Goal: Task Accomplishment & Management: Use online tool/utility

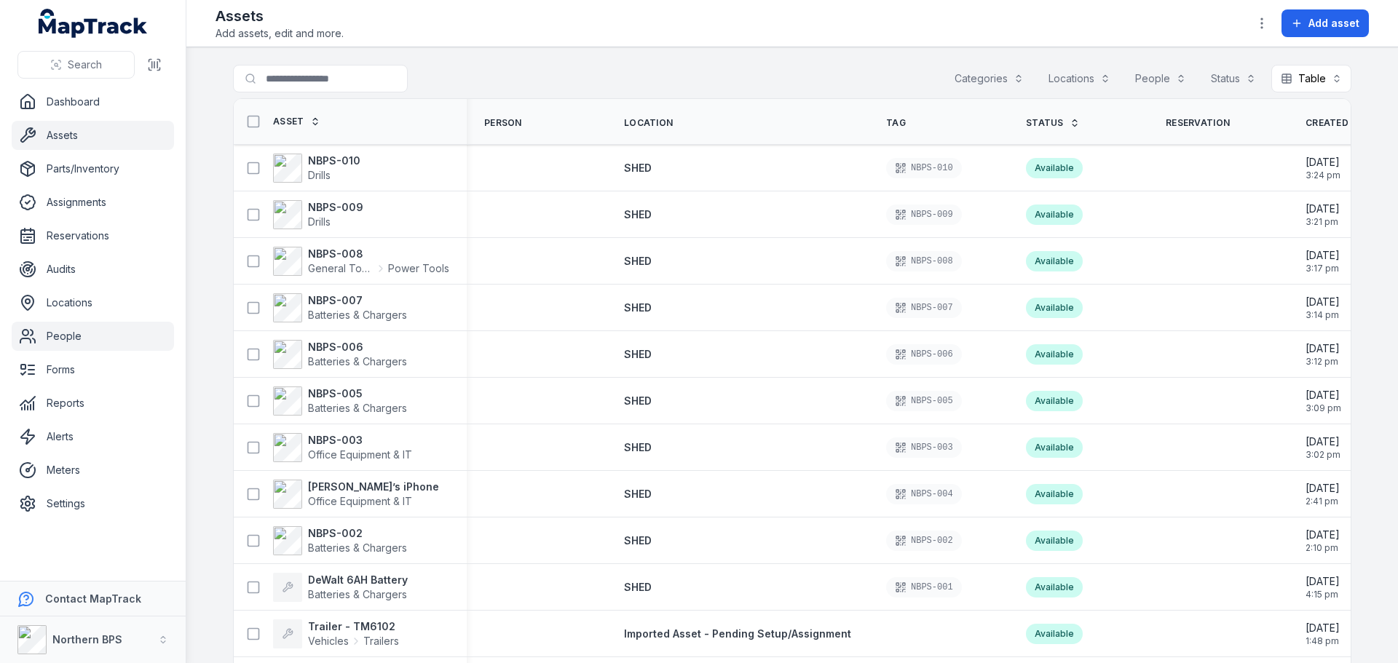
click at [68, 336] on link "People" at bounding box center [93, 336] width 162 height 29
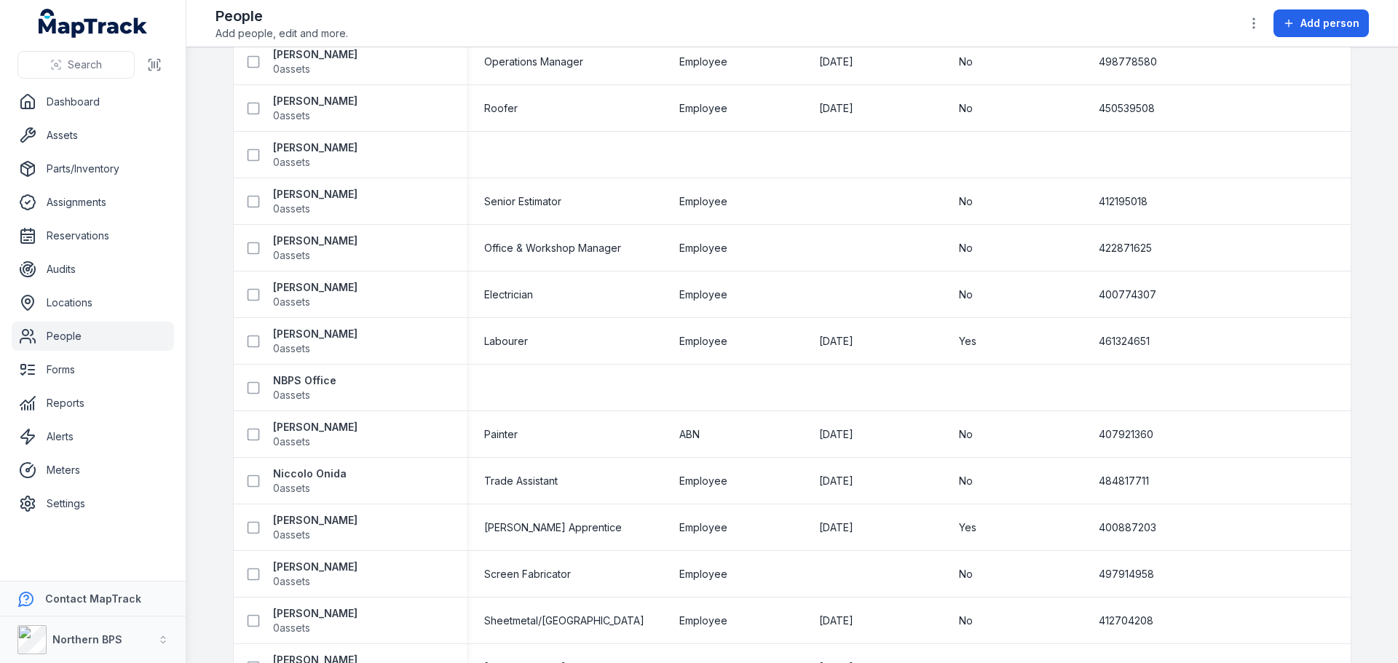
scroll to position [801, 0]
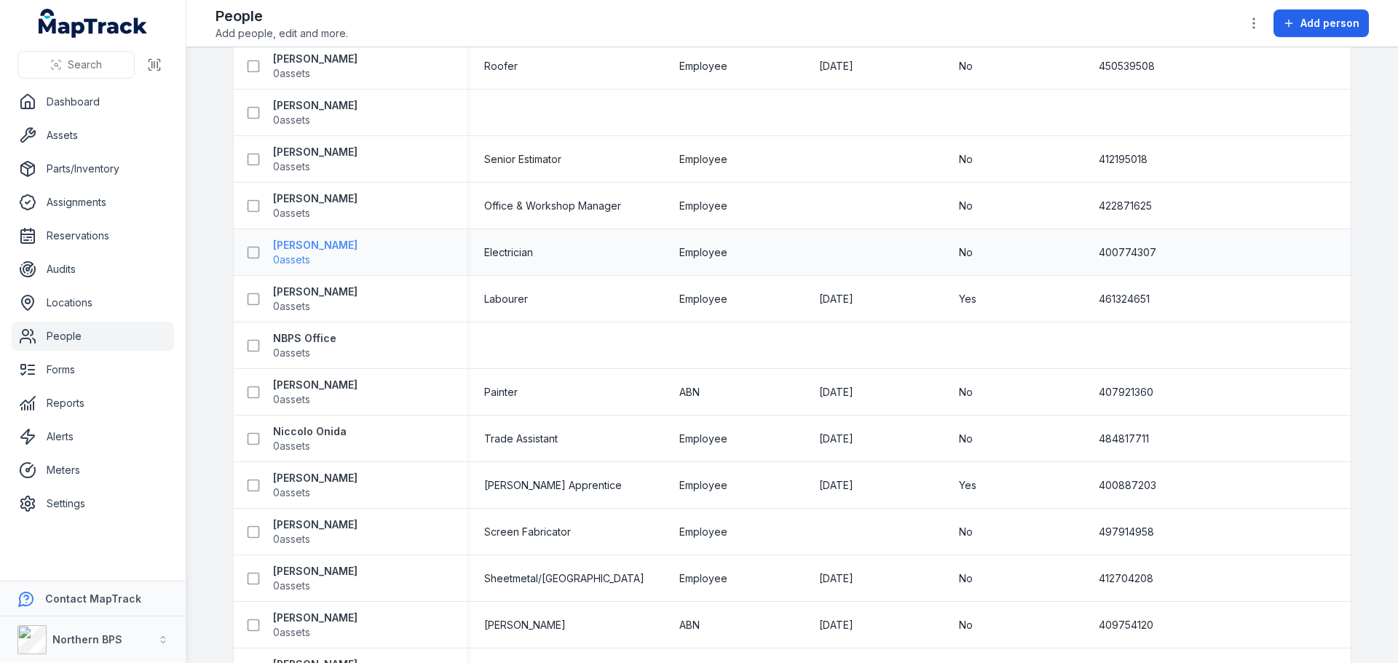
click at [296, 241] on strong "Mark Mitchell" at bounding box center [315, 245] width 84 height 15
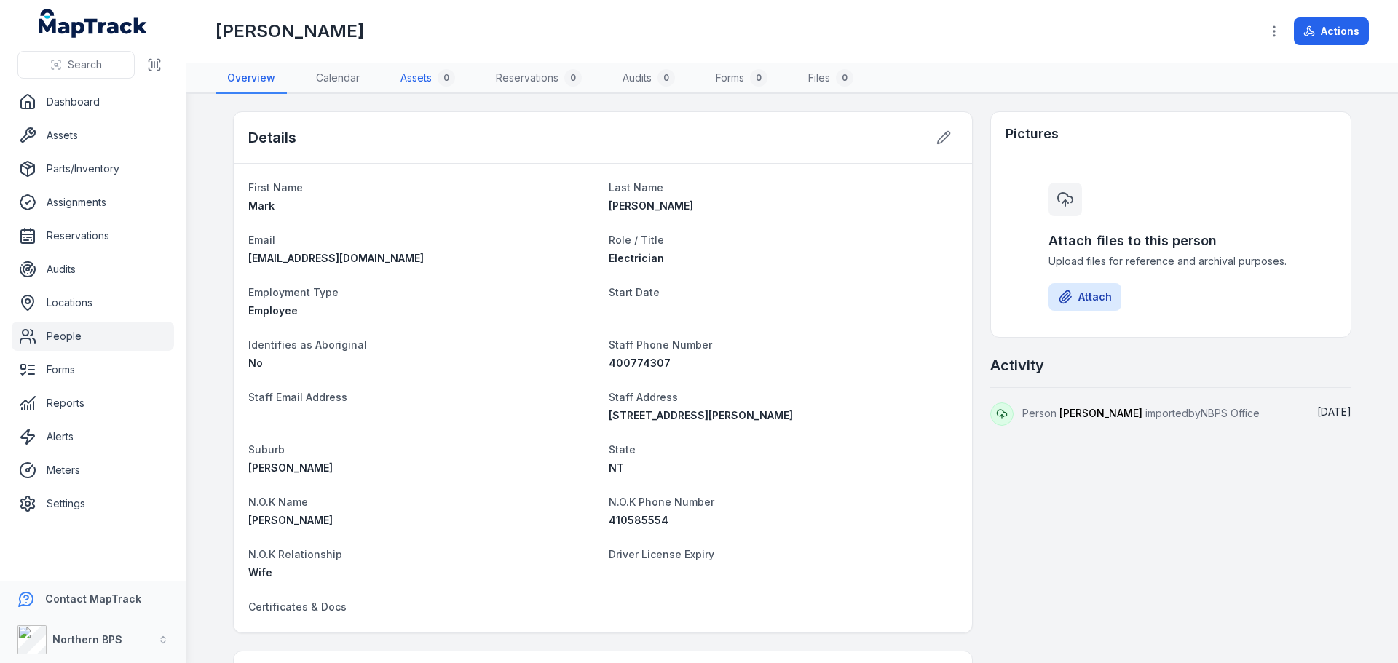
click at [408, 84] on link "Assets 0" at bounding box center [428, 78] width 78 height 31
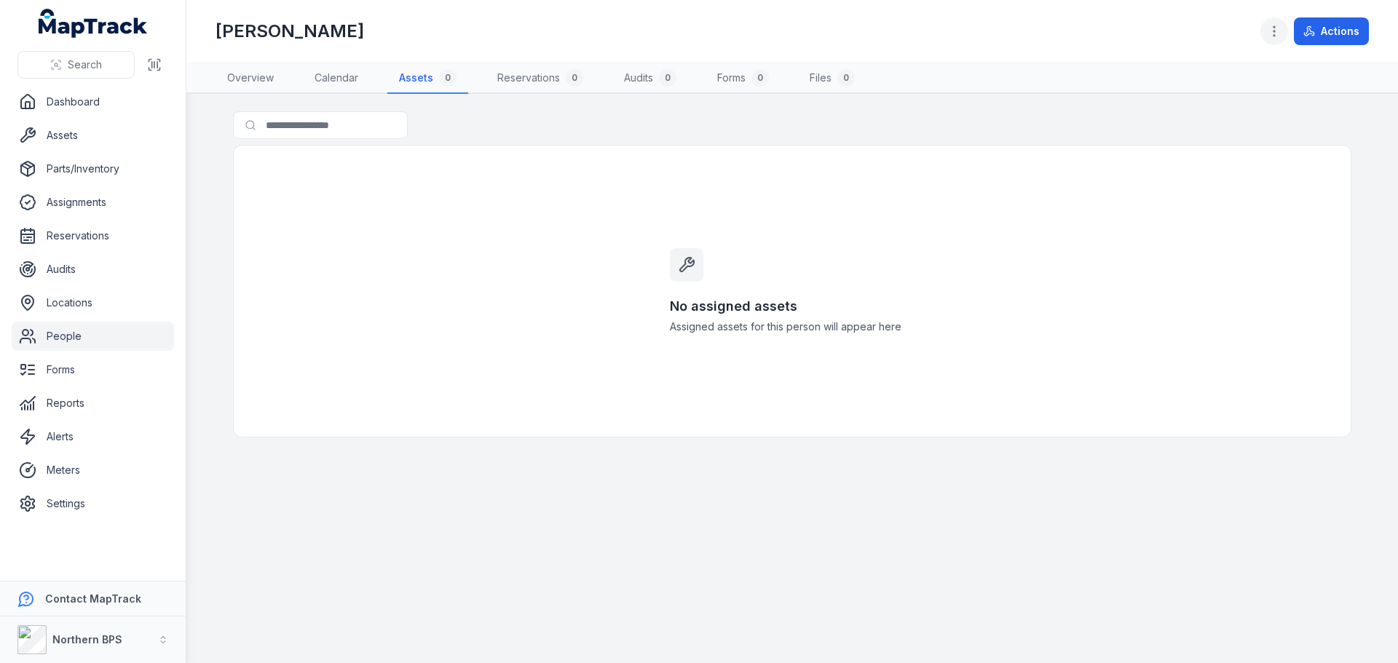
click at [1279, 32] on icon "button" at bounding box center [1274, 31] width 15 height 15
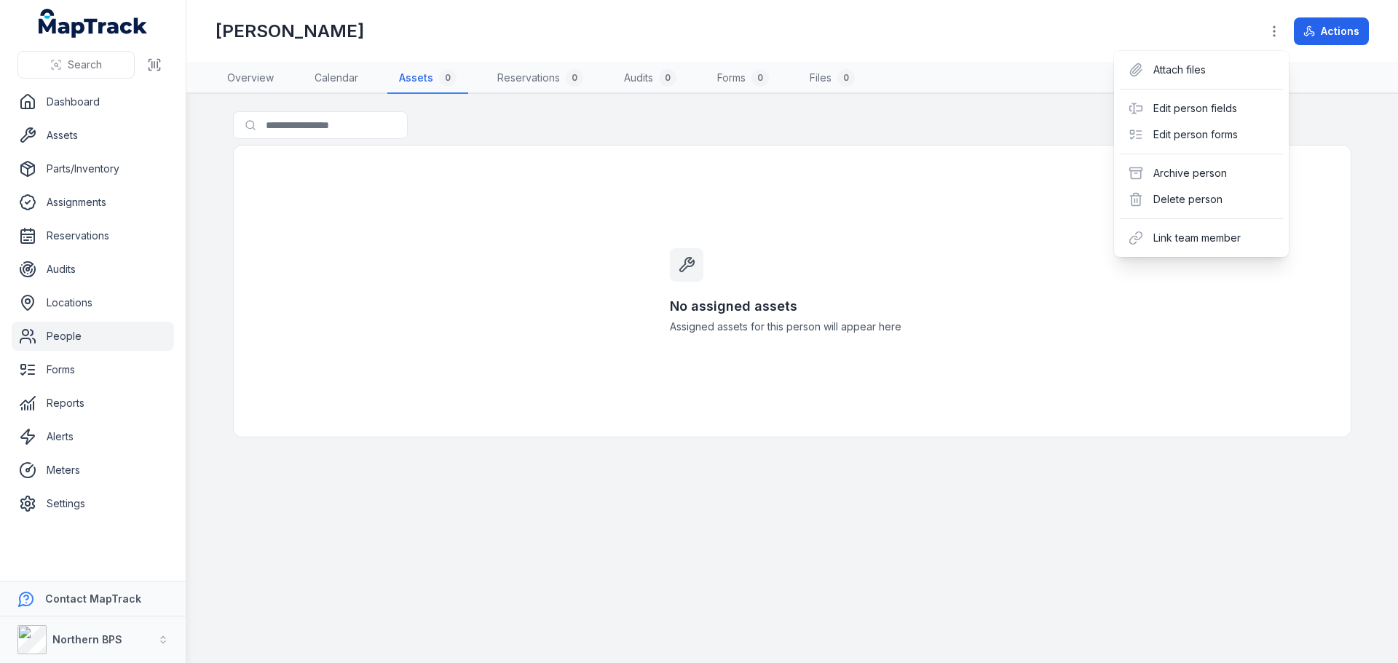
click at [1305, 36] on div "Actions" at bounding box center [1314, 31] width 108 height 28
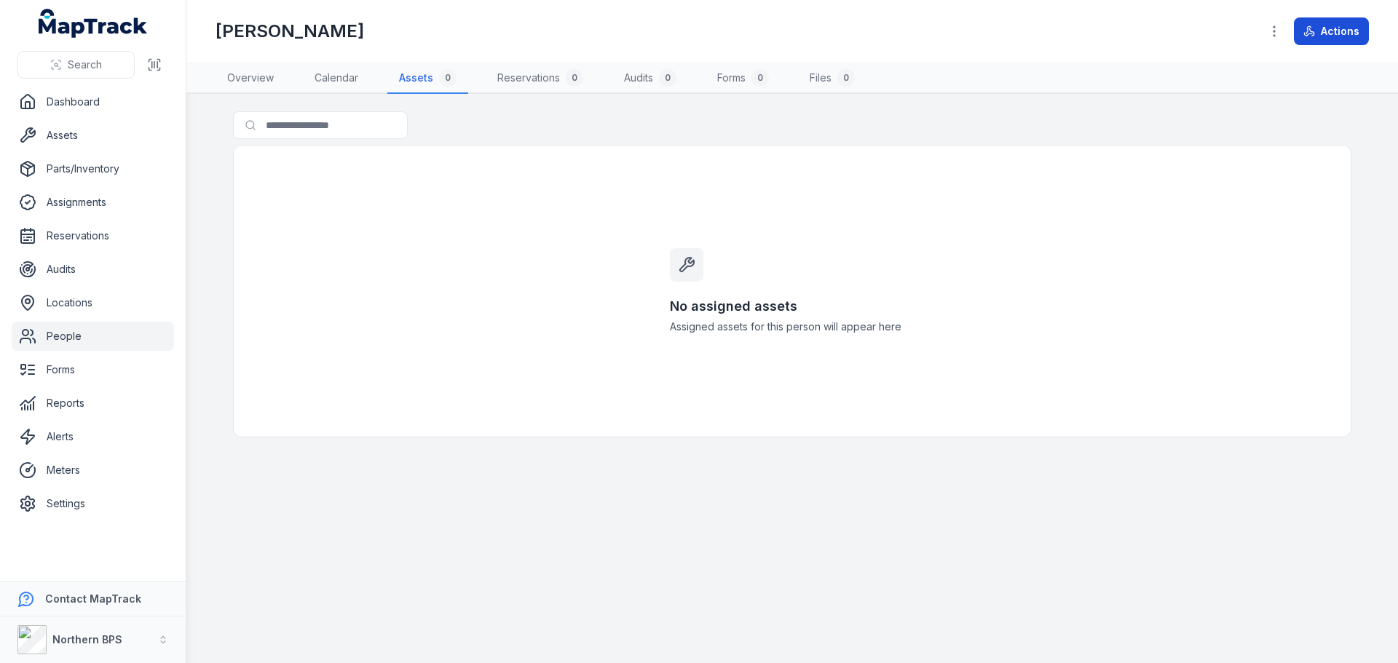
click at [1321, 23] on button "Actions" at bounding box center [1331, 31] width 75 height 28
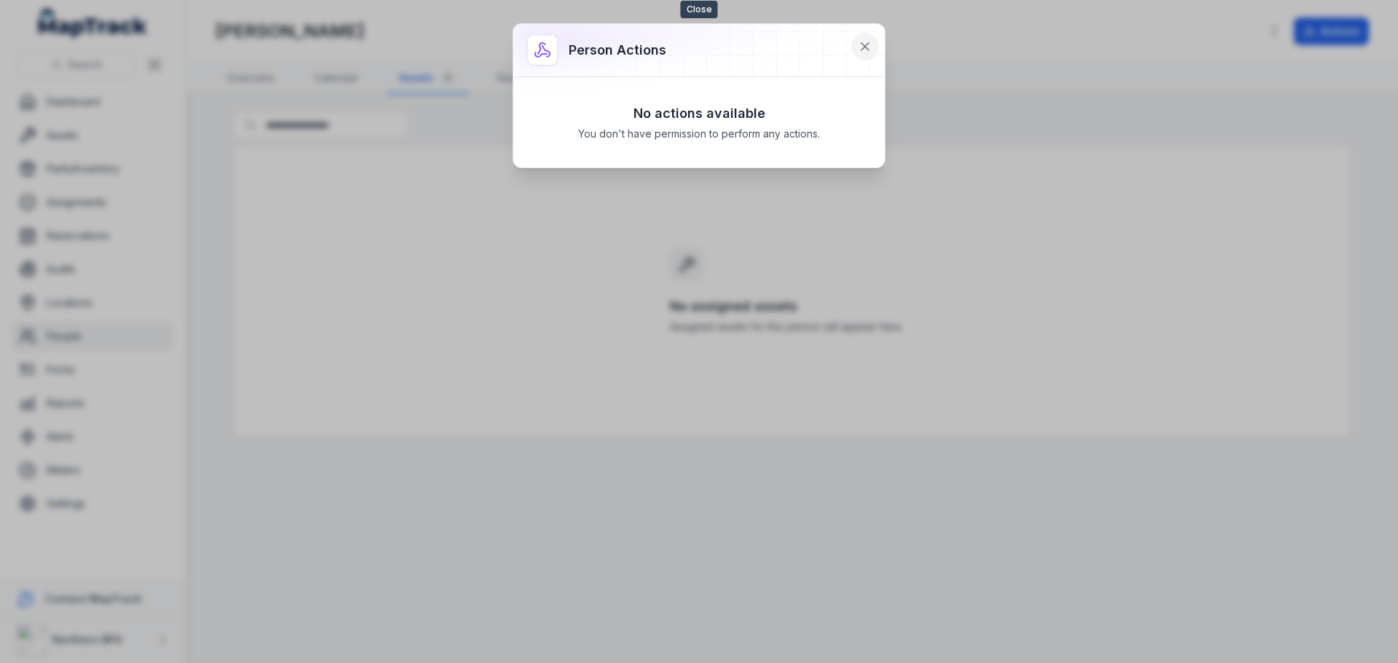
click at [866, 44] on icon at bounding box center [865, 46] width 15 height 15
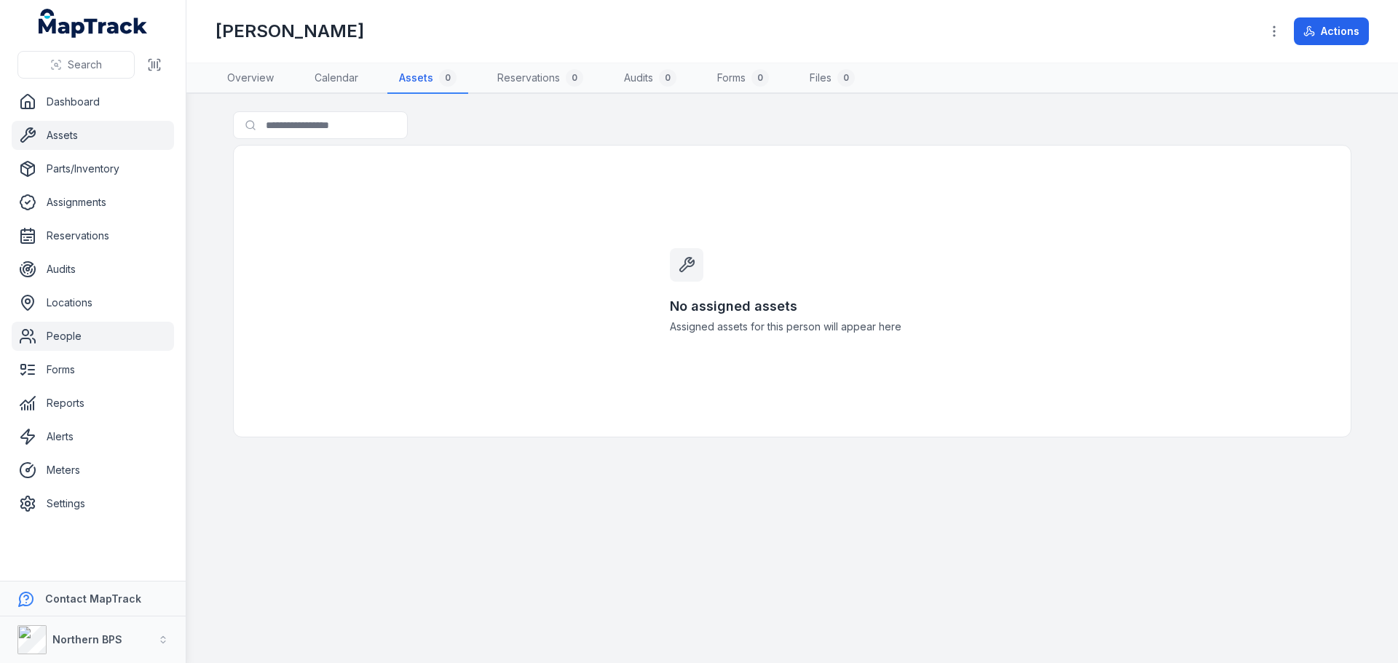
click at [63, 143] on link "Assets" at bounding box center [93, 135] width 162 height 29
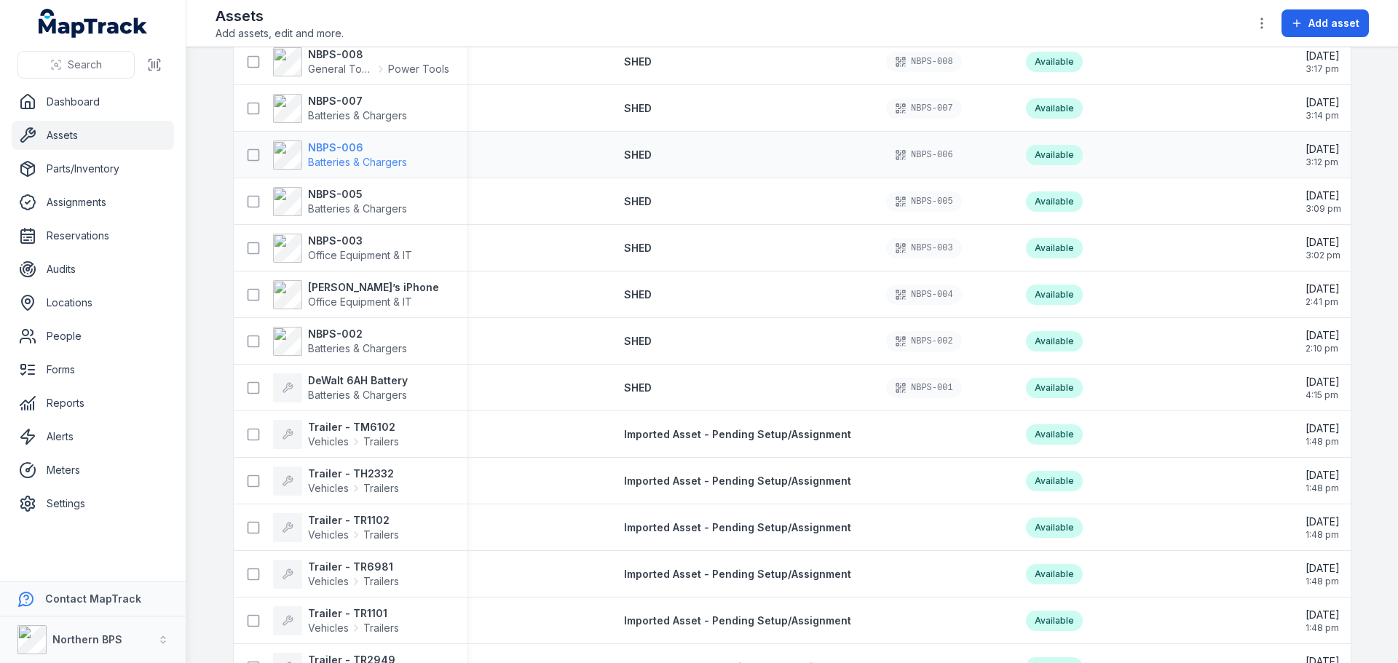
scroll to position [218, 0]
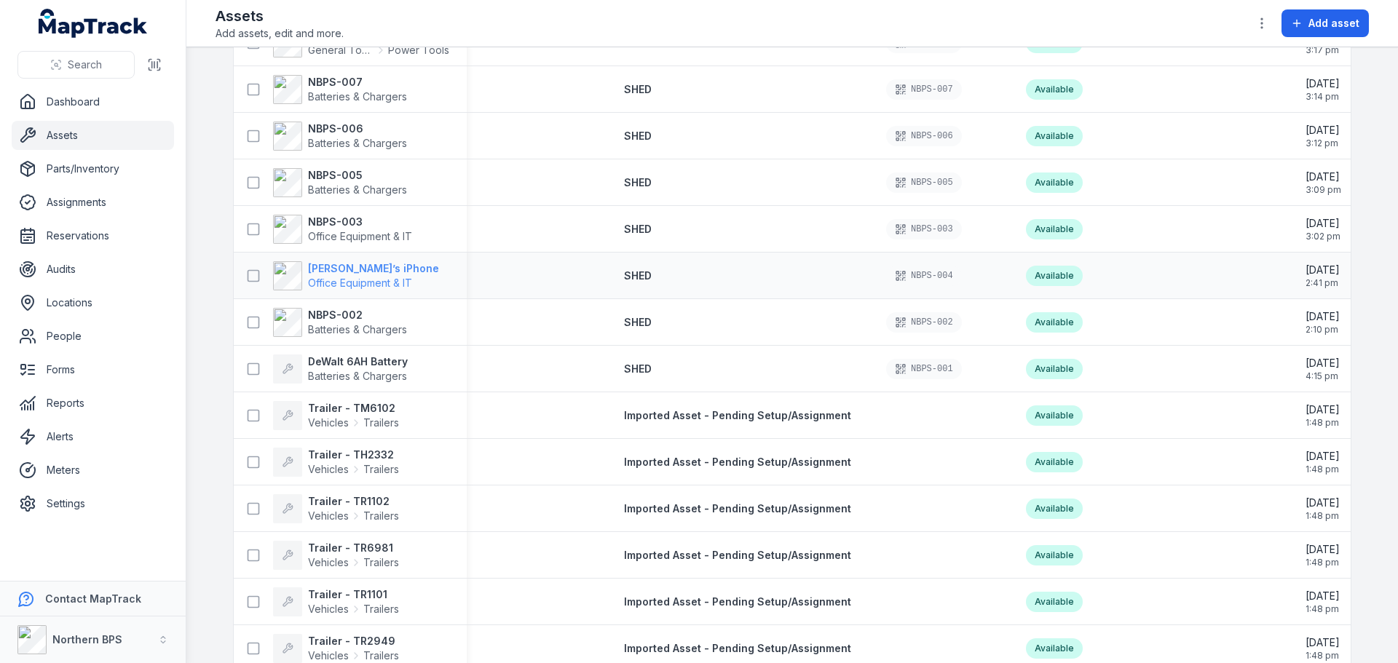
click at [336, 268] on strong "Mark’s iPhone" at bounding box center [373, 268] width 131 height 15
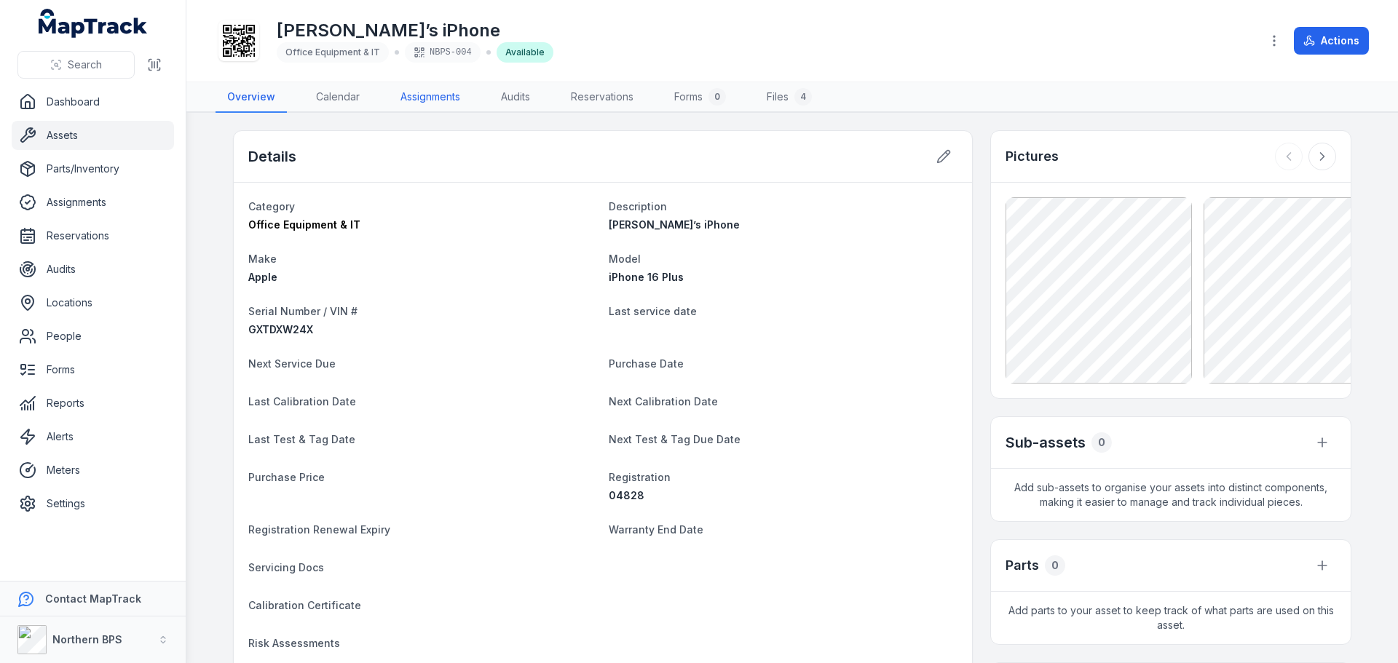
click at [424, 97] on link "Assignments" at bounding box center [430, 97] width 83 height 31
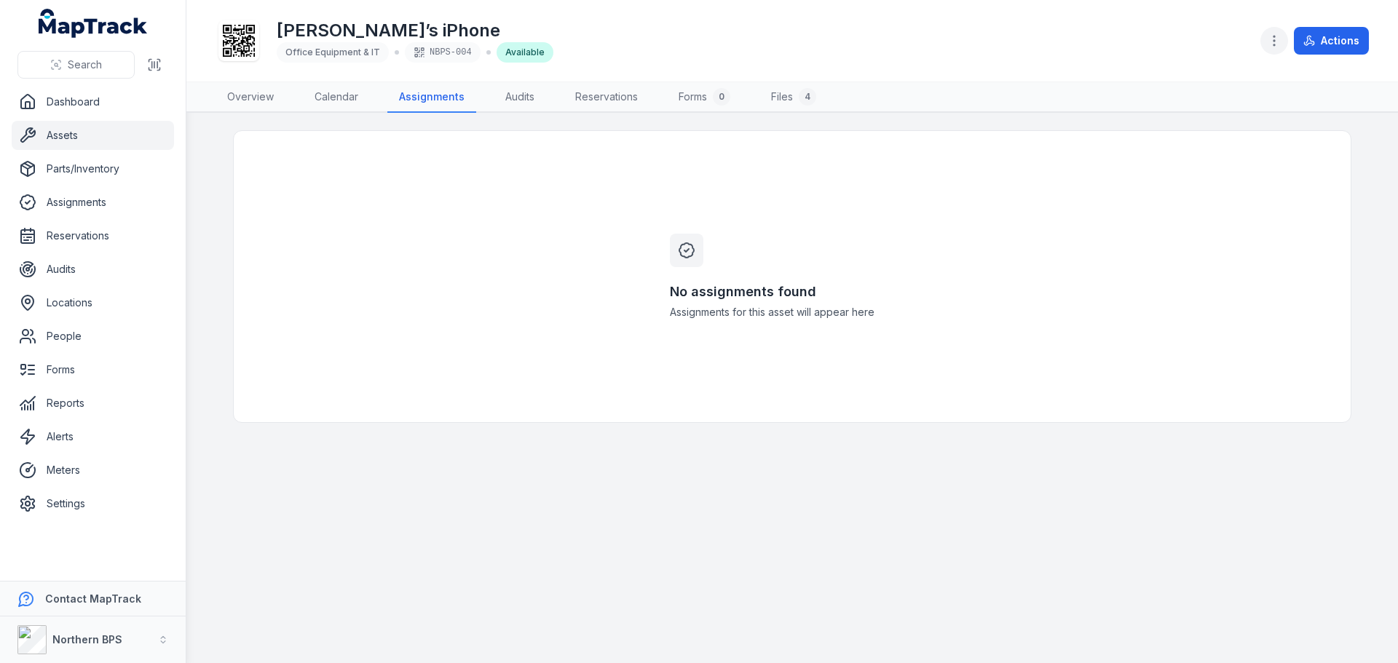
click at [1272, 38] on icon "button" at bounding box center [1274, 40] width 15 height 15
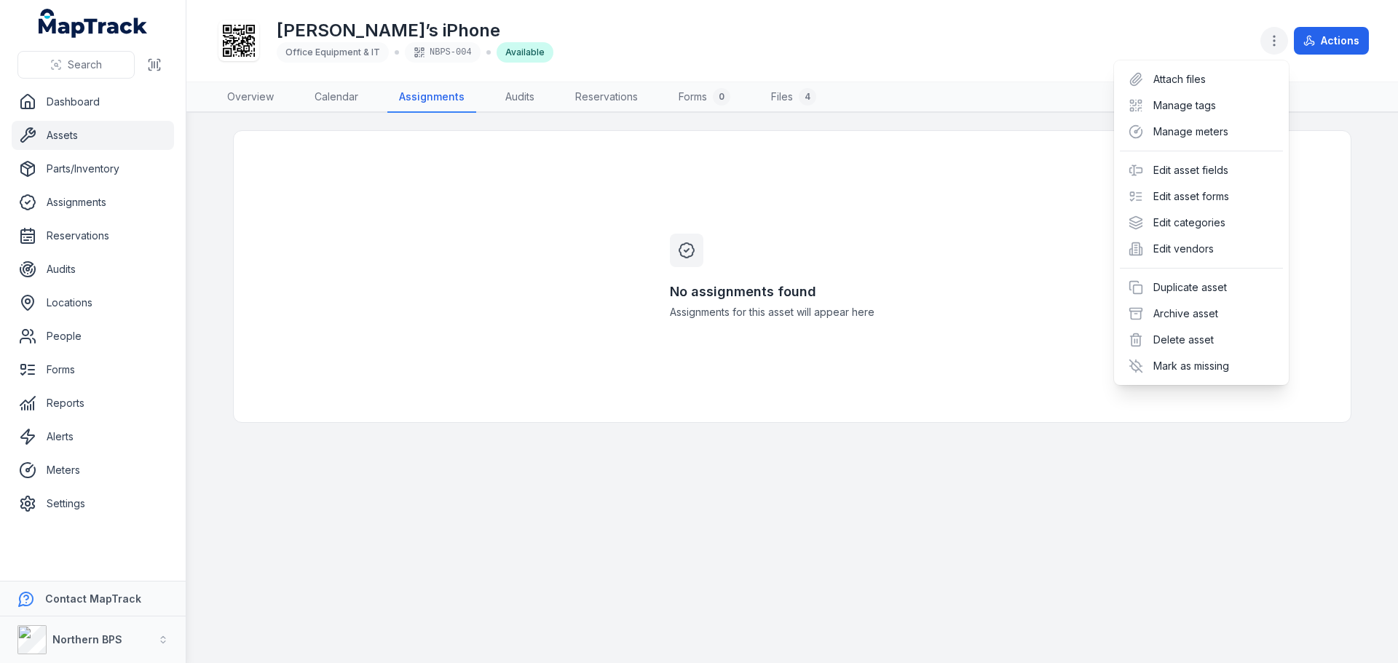
click at [1274, 39] on icon "button" at bounding box center [1274, 40] width 15 height 15
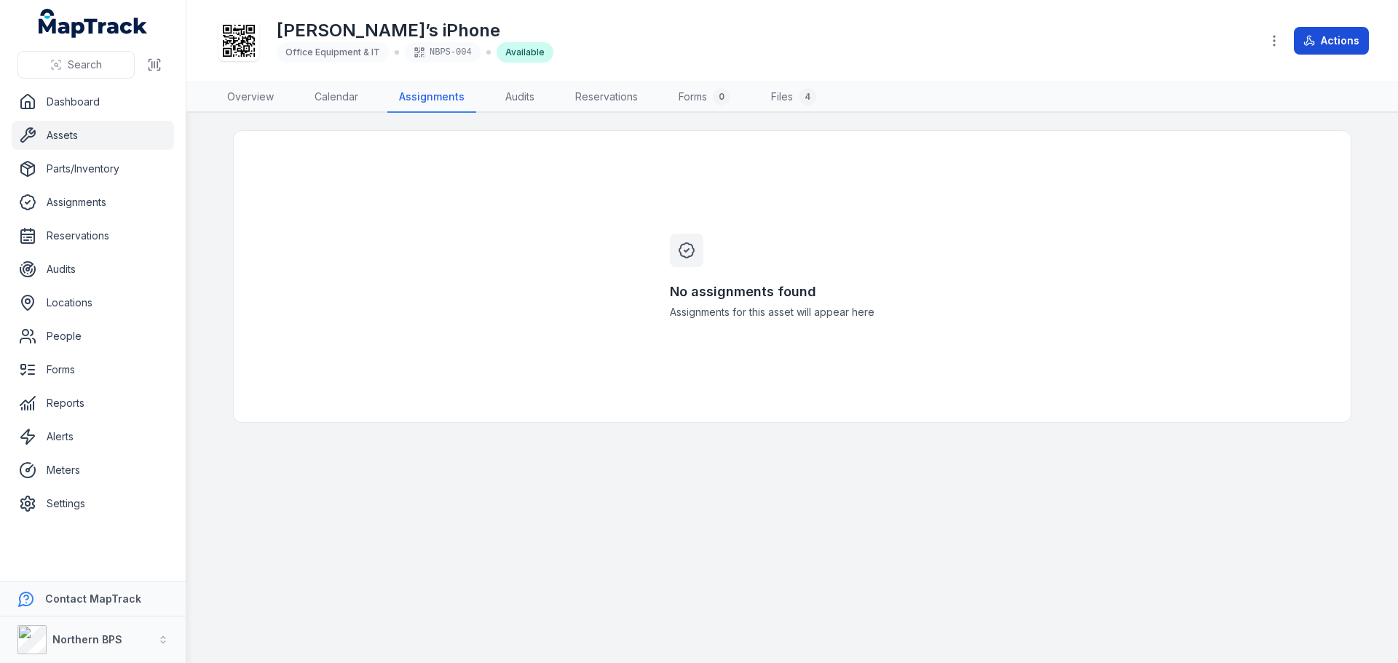
click at [1330, 33] on button "Actions" at bounding box center [1331, 41] width 75 height 28
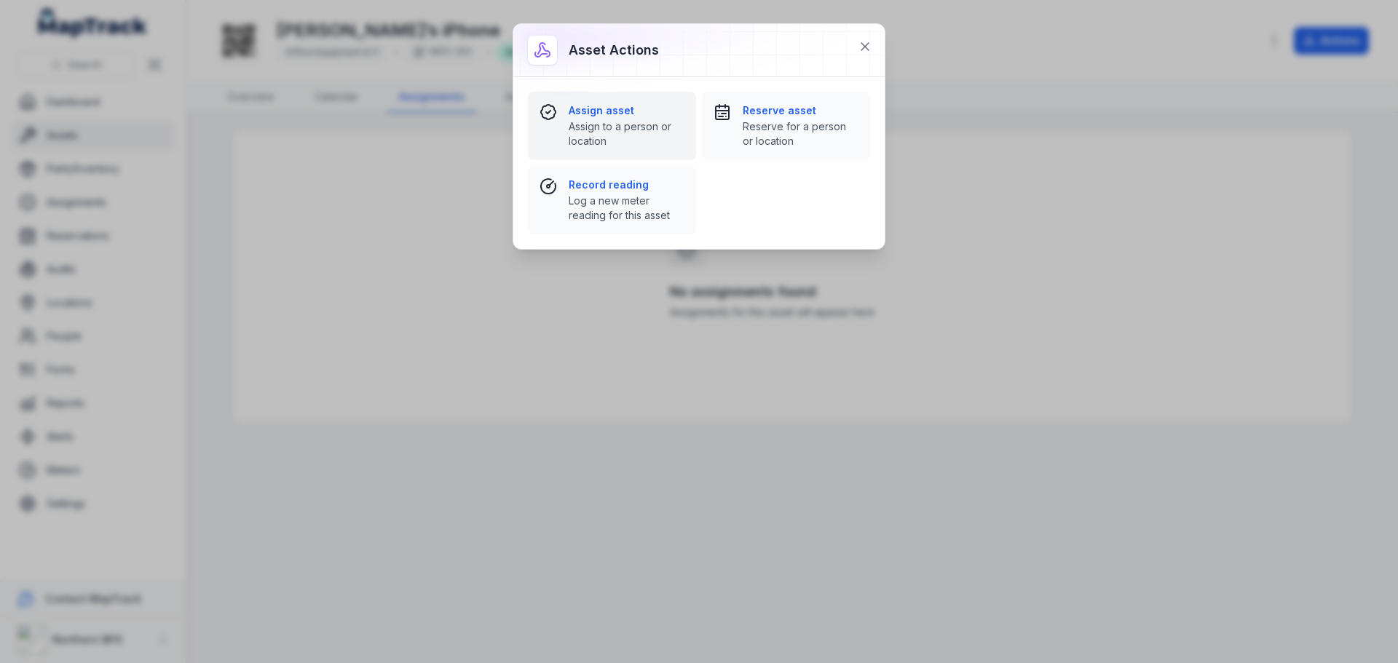
click at [633, 142] on span "Assign to a person or location" at bounding box center [627, 133] width 116 height 29
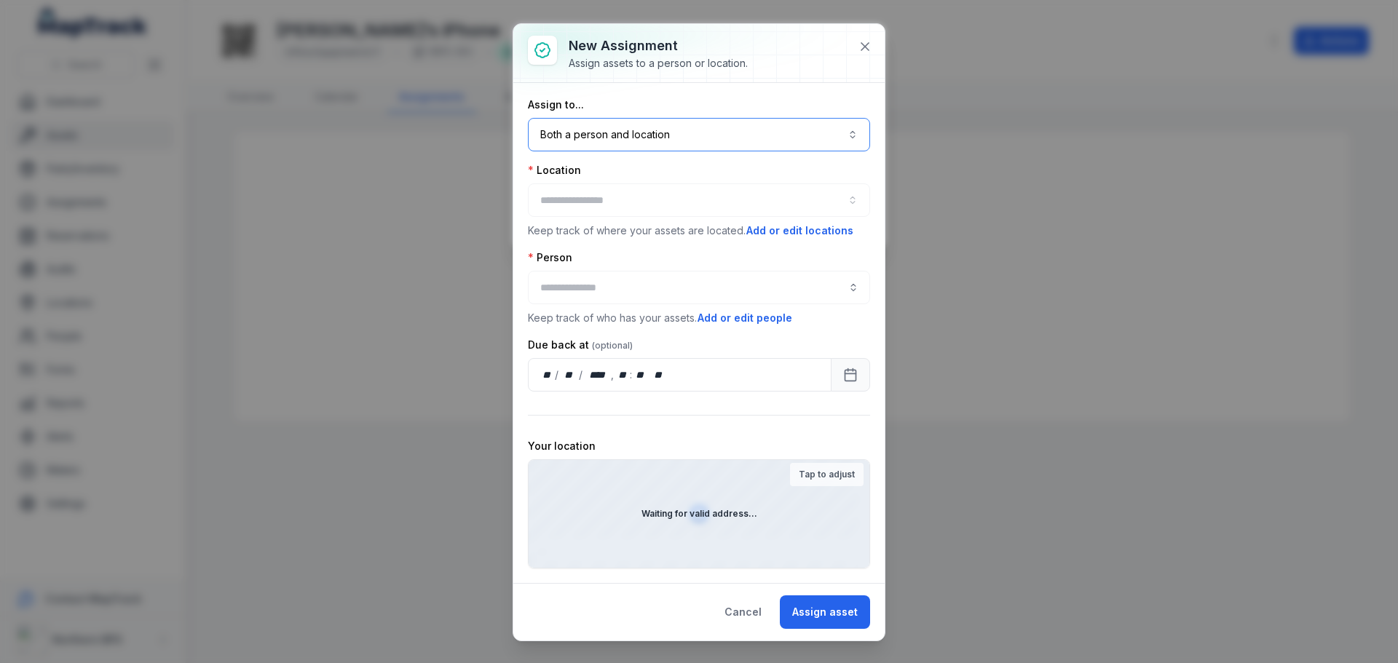
click at [633, 143] on button "Both a person and location ****" at bounding box center [699, 134] width 342 height 33
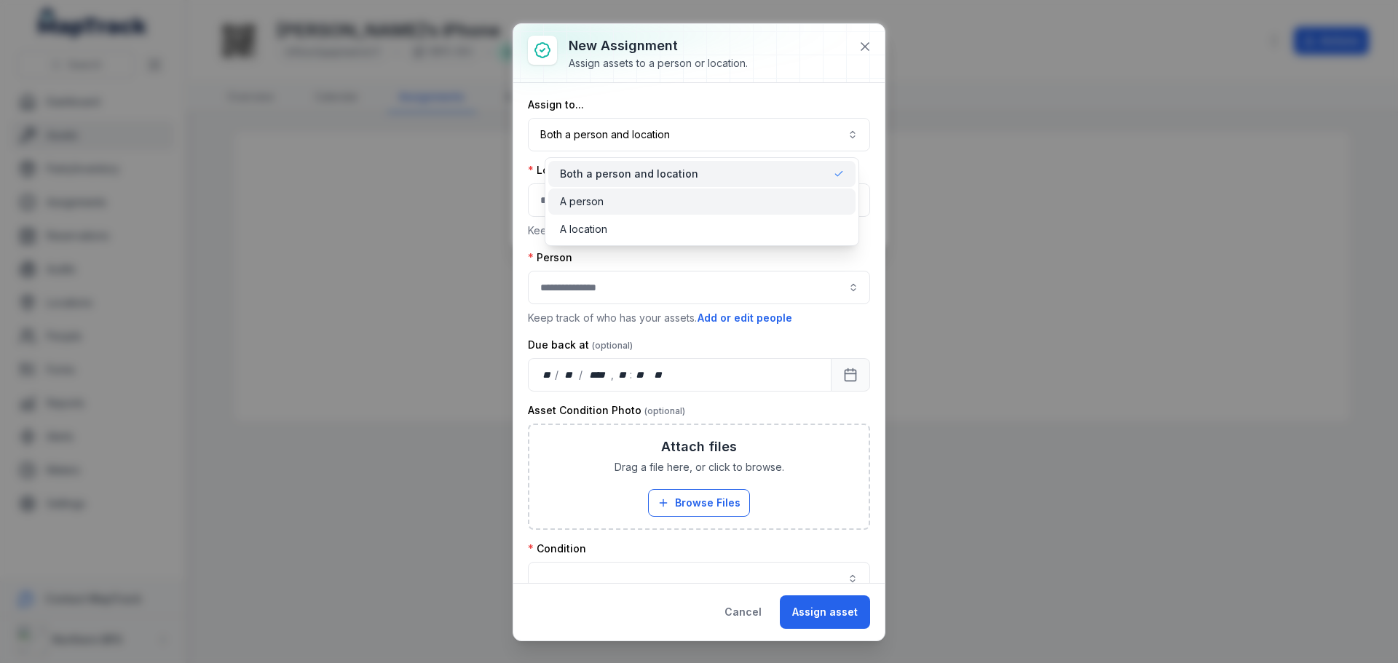
click at [628, 194] on div "A person" at bounding box center [702, 201] width 284 height 15
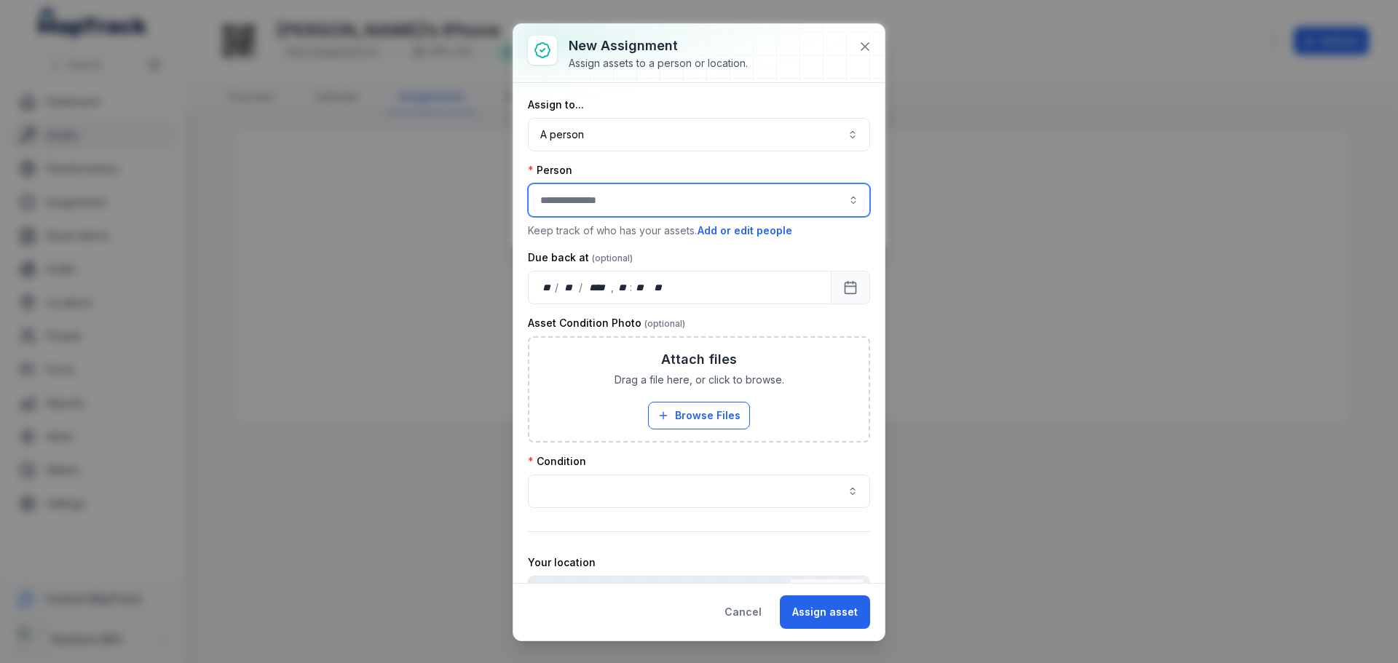
click at [624, 210] on input "assignment-add:person-label" at bounding box center [699, 199] width 342 height 33
click at [639, 247] on div "Mark Mitchell" at bounding box center [693, 239] width 324 height 26
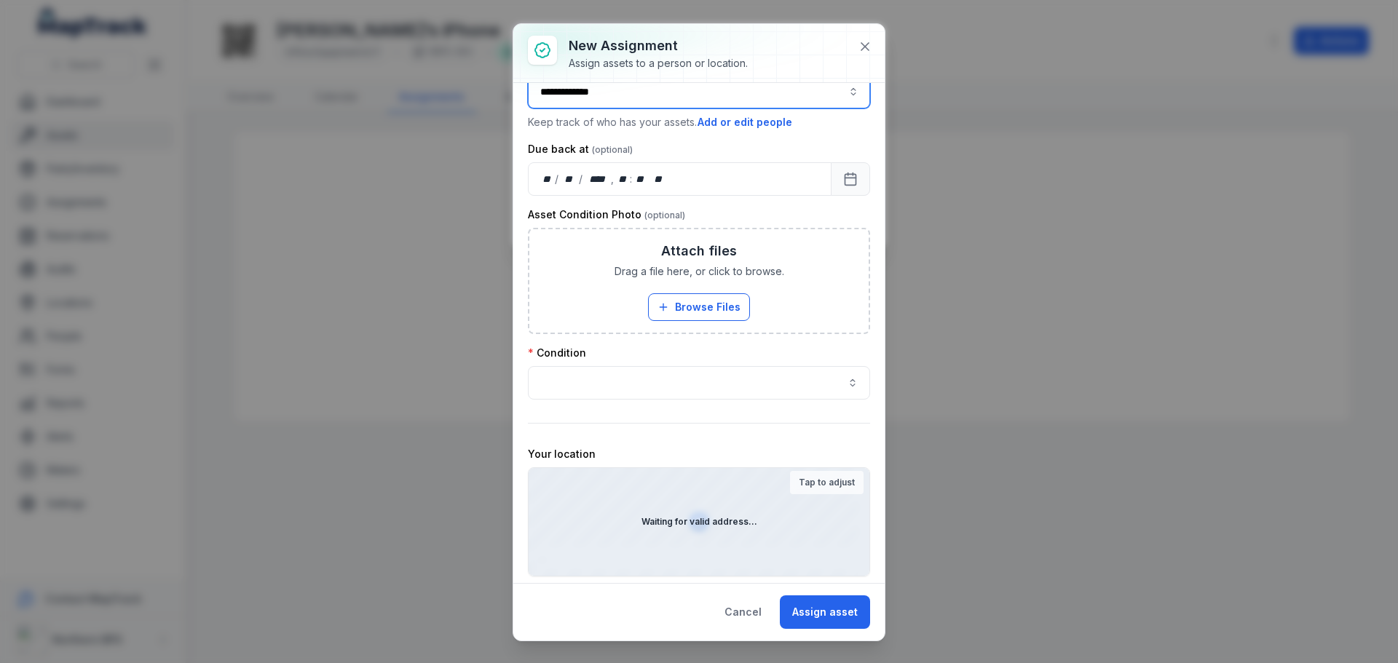
scroll to position [146, 0]
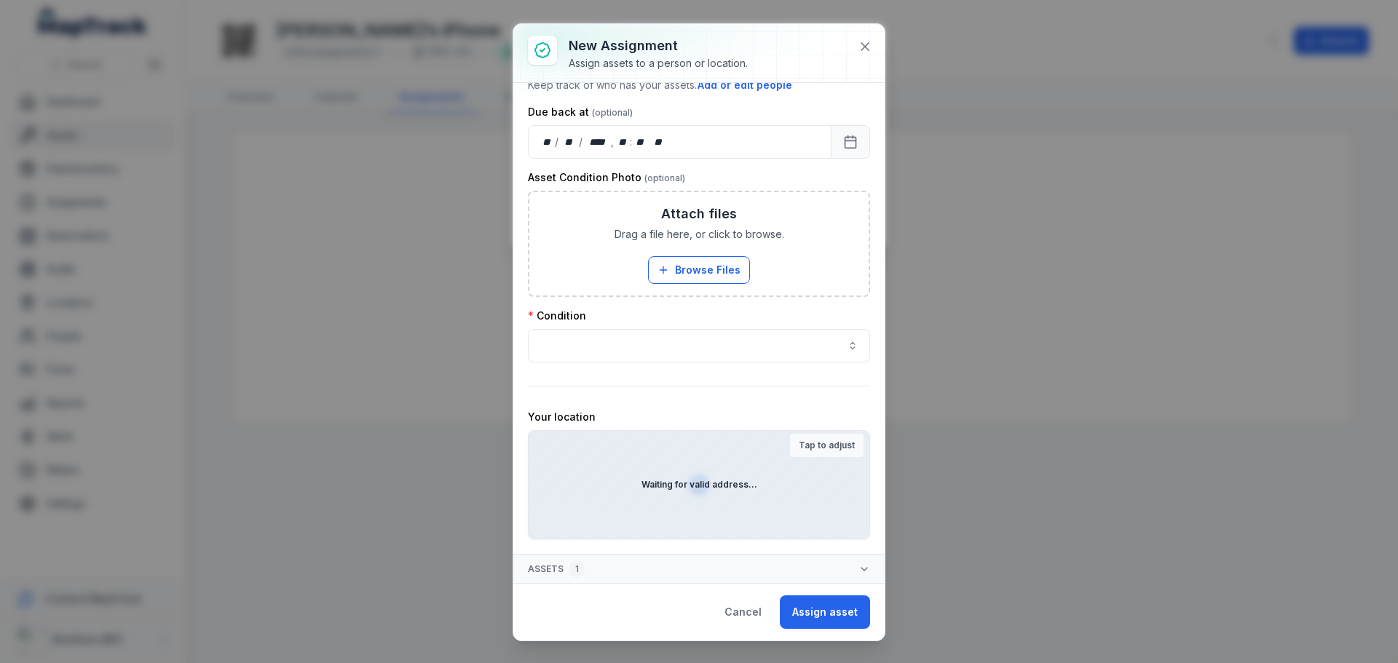
type input "**********"
click at [723, 349] on button "button" at bounding box center [699, 345] width 342 height 33
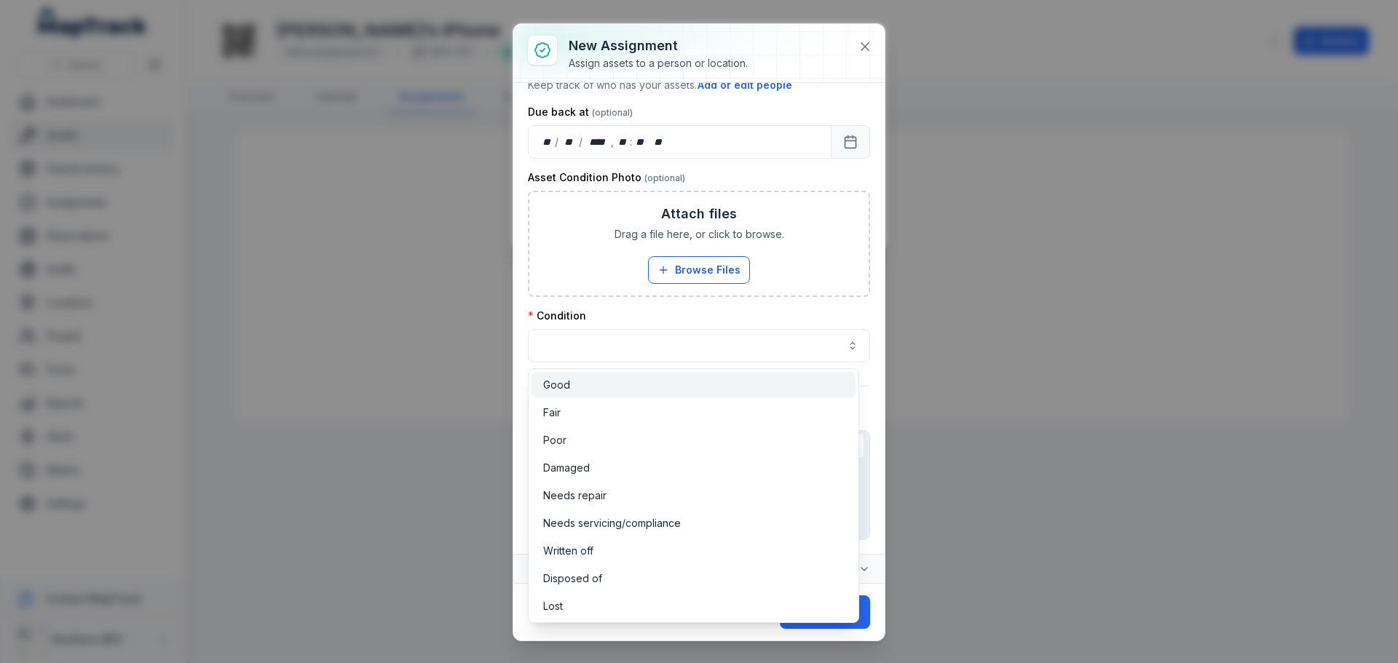
click at [683, 381] on div "Good" at bounding box center [693, 385] width 301 height 15
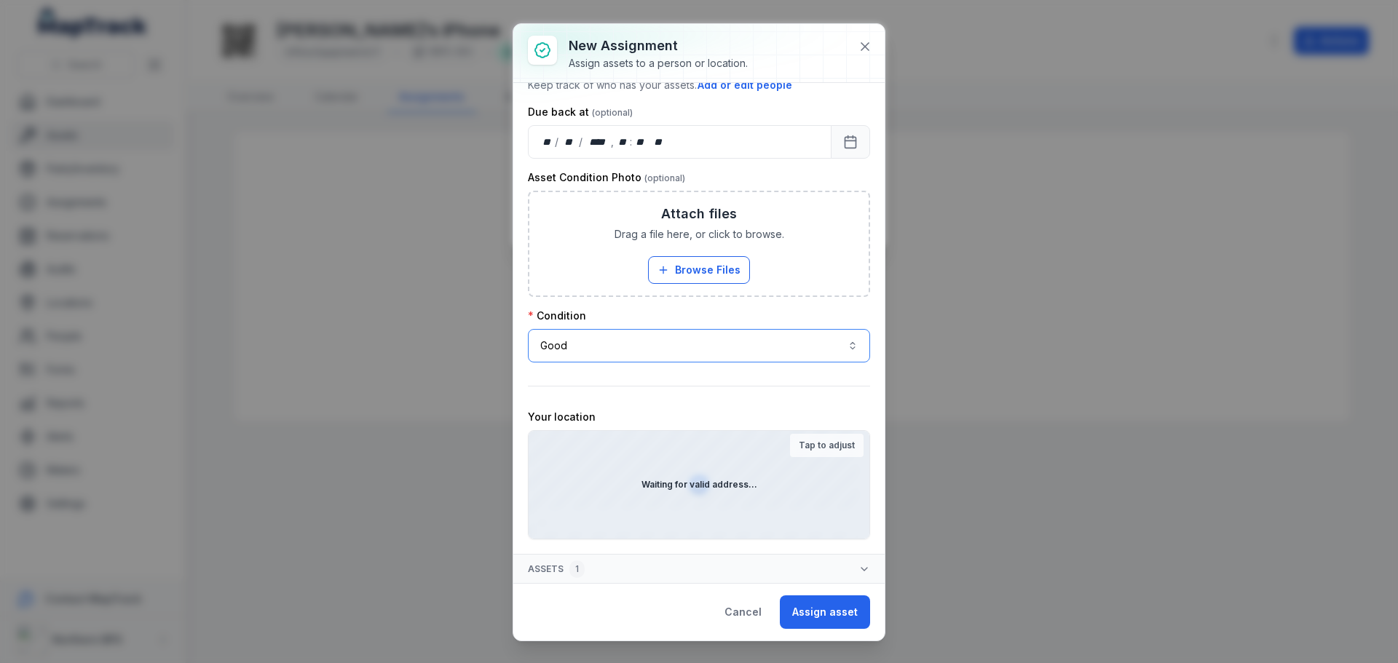
scroll to position [146, 0]
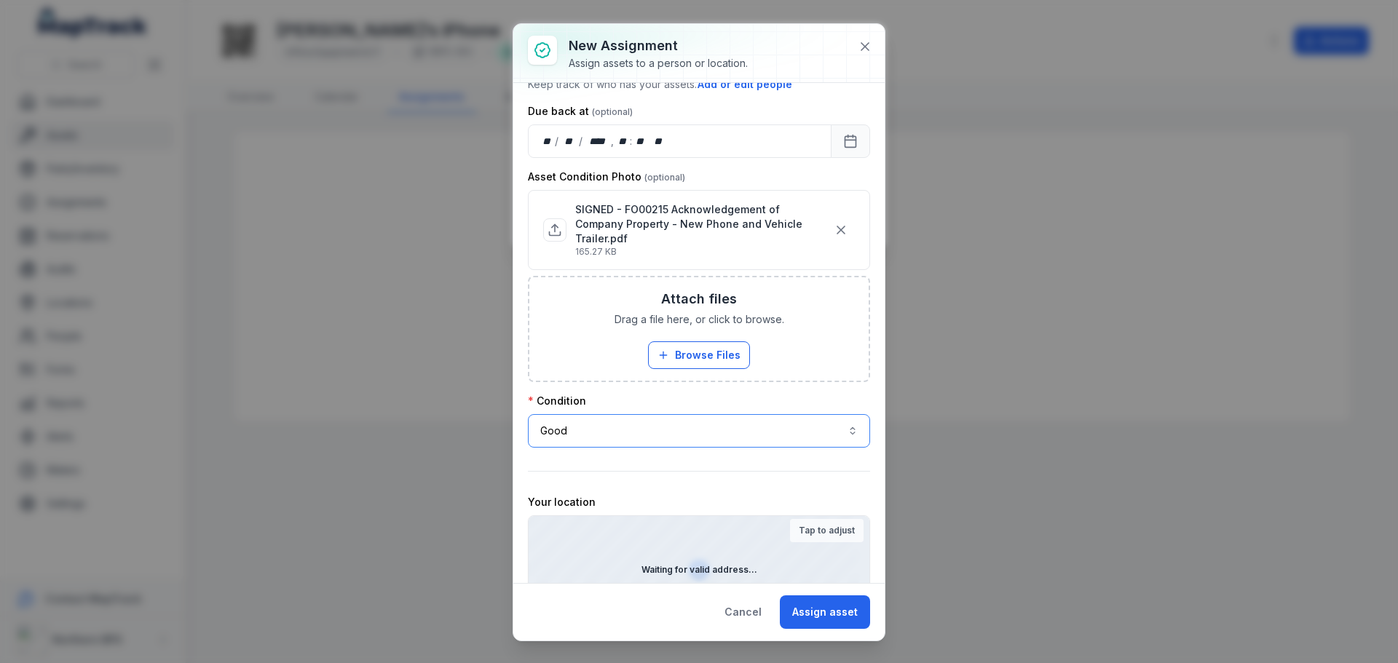
click at [788, 434] on button "Good ****" at bounding box center [699, 430] width 342 height 33
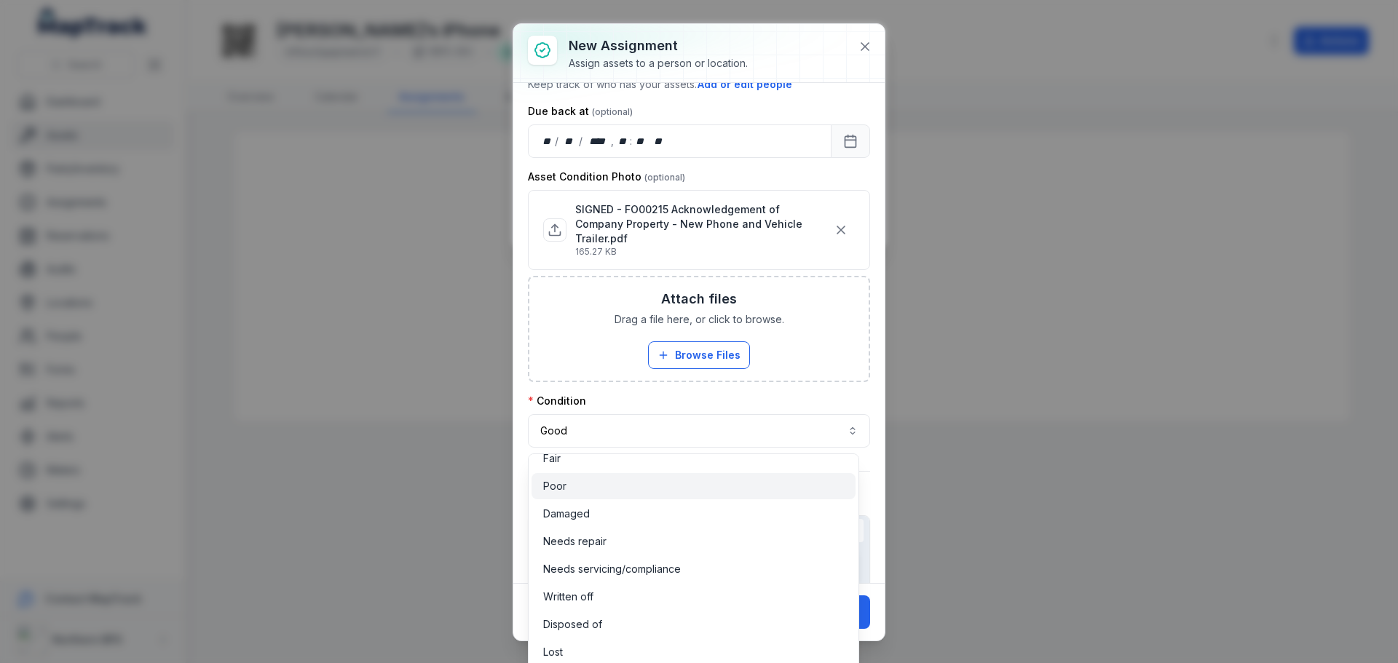
scroll to position [0, 0]
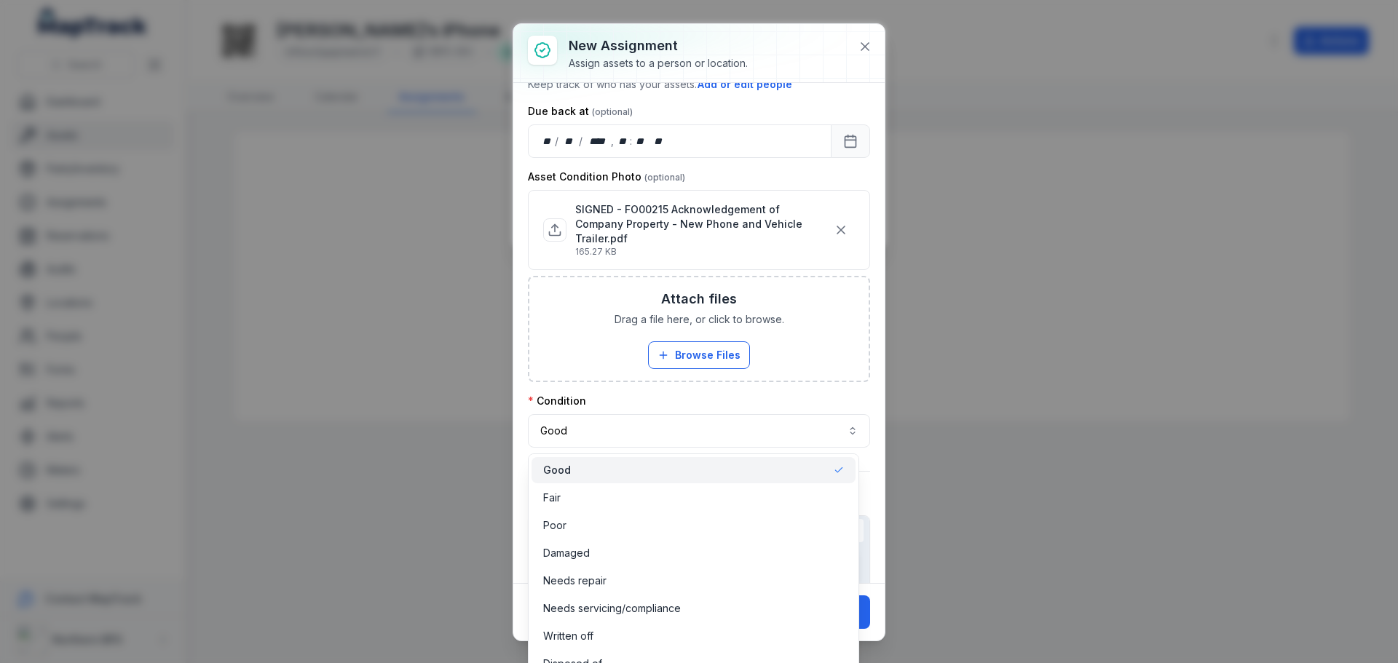
click at [736, 470] on div "Good" at bounding box center [693, 470] width 301 height 15
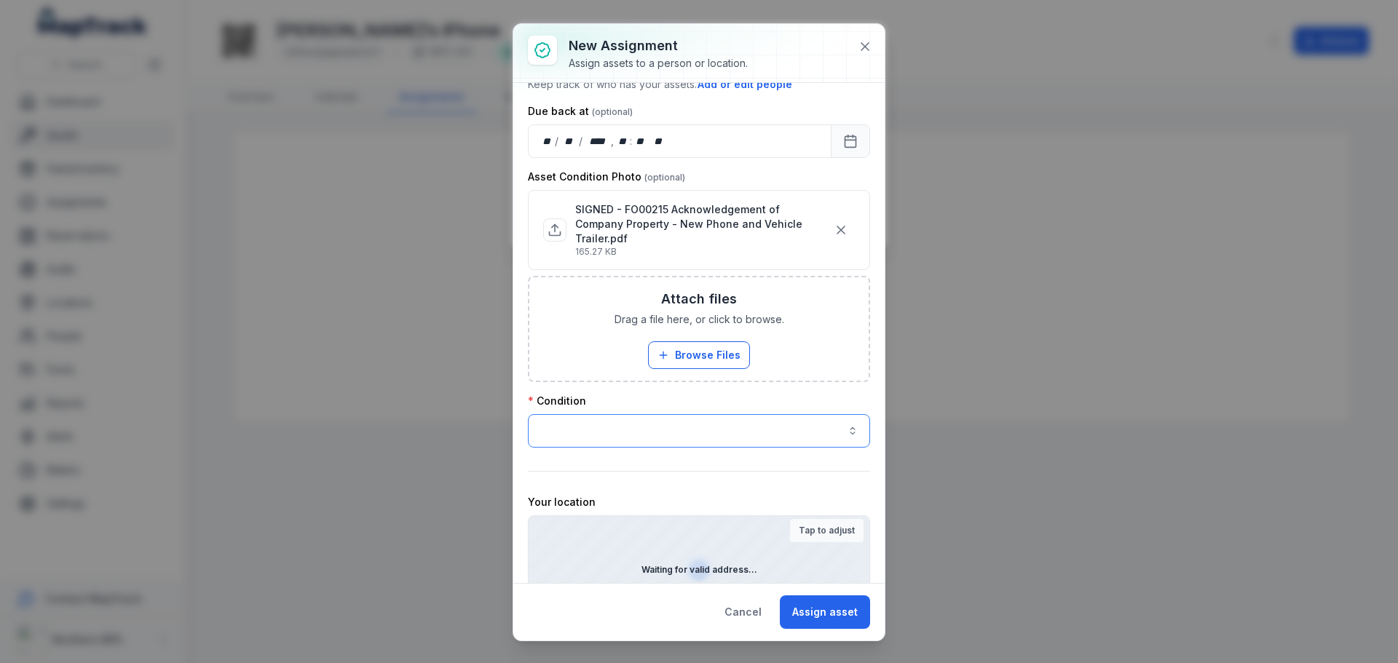
click at [743, 439] on button "button" at bounding box center [699, 430] width 342 height 33
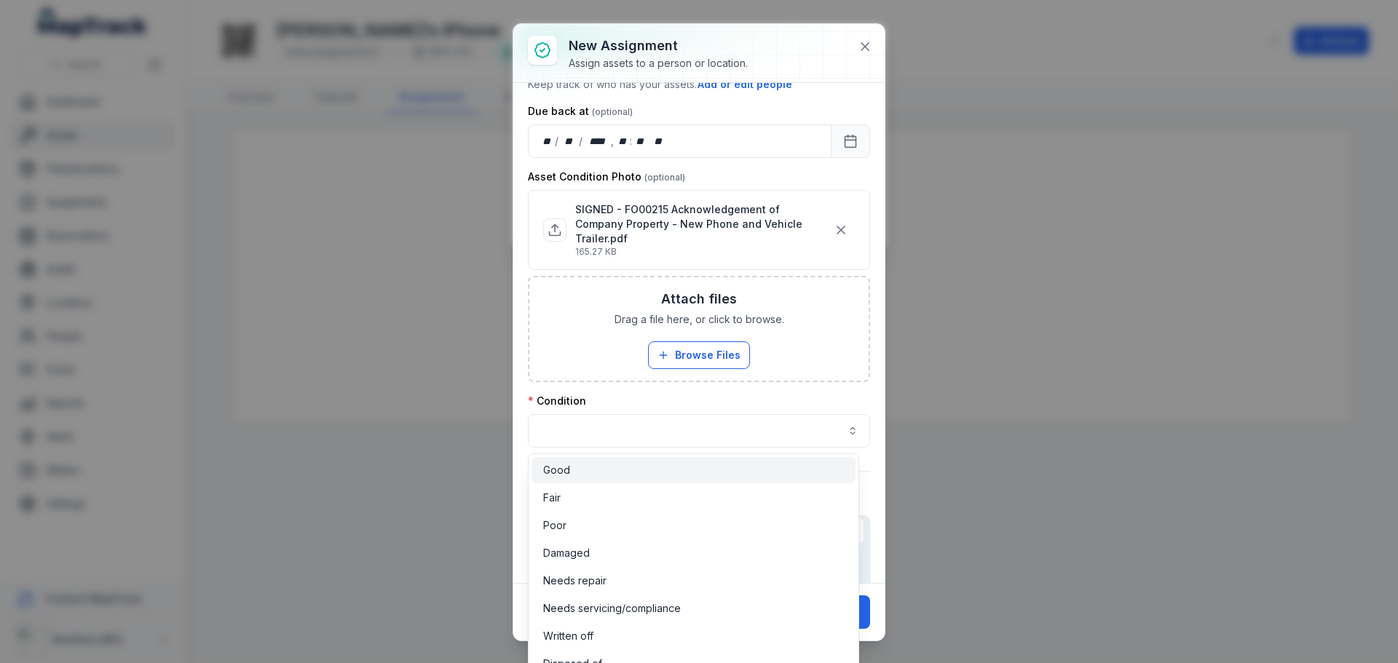
click at [679, 465] on div "Good" at bounding box center [693, 470] width 301 height 15
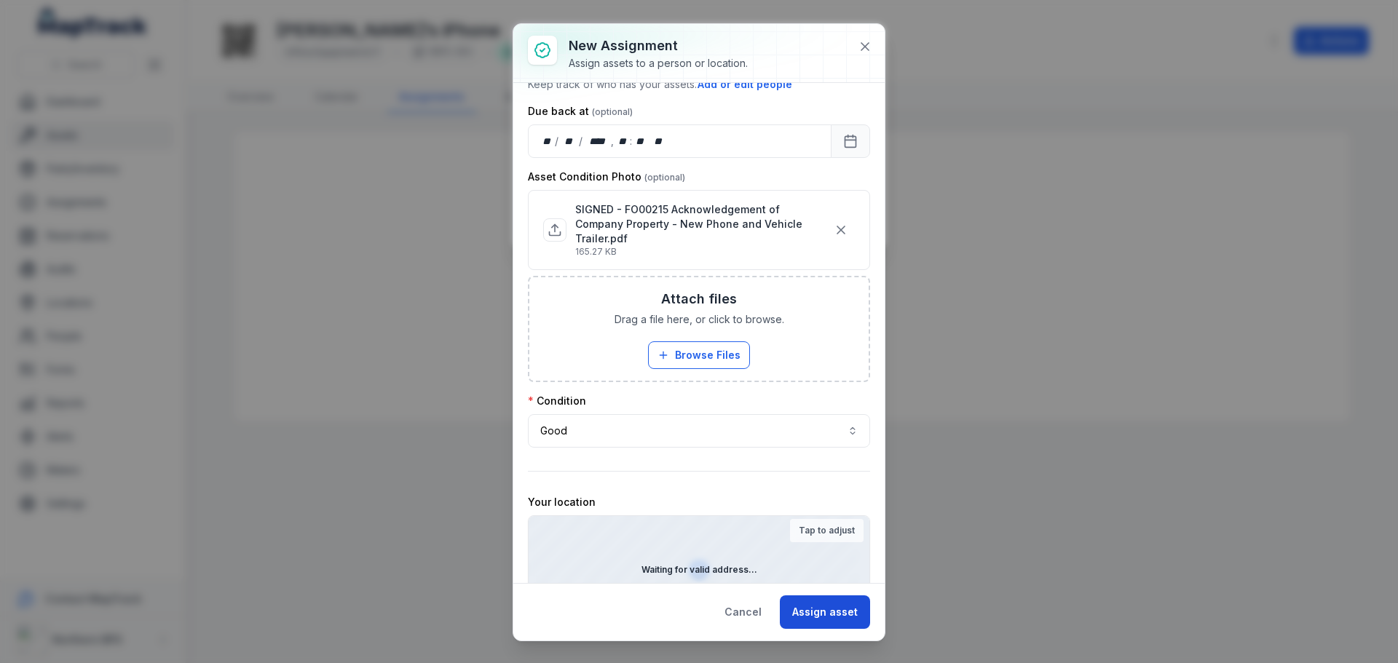
click at [847, 606] on button "Assign asset" at bounding box center [825, 611] width 90 height 33
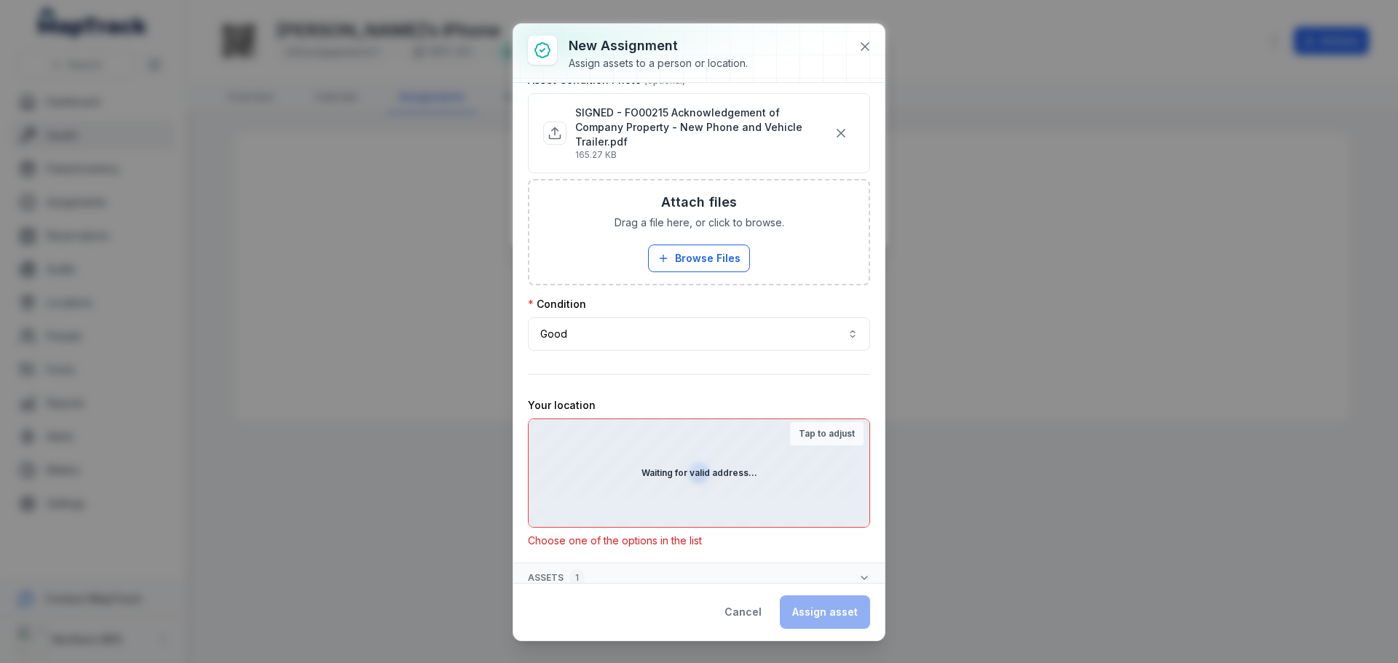
scroll to position [253, 0]
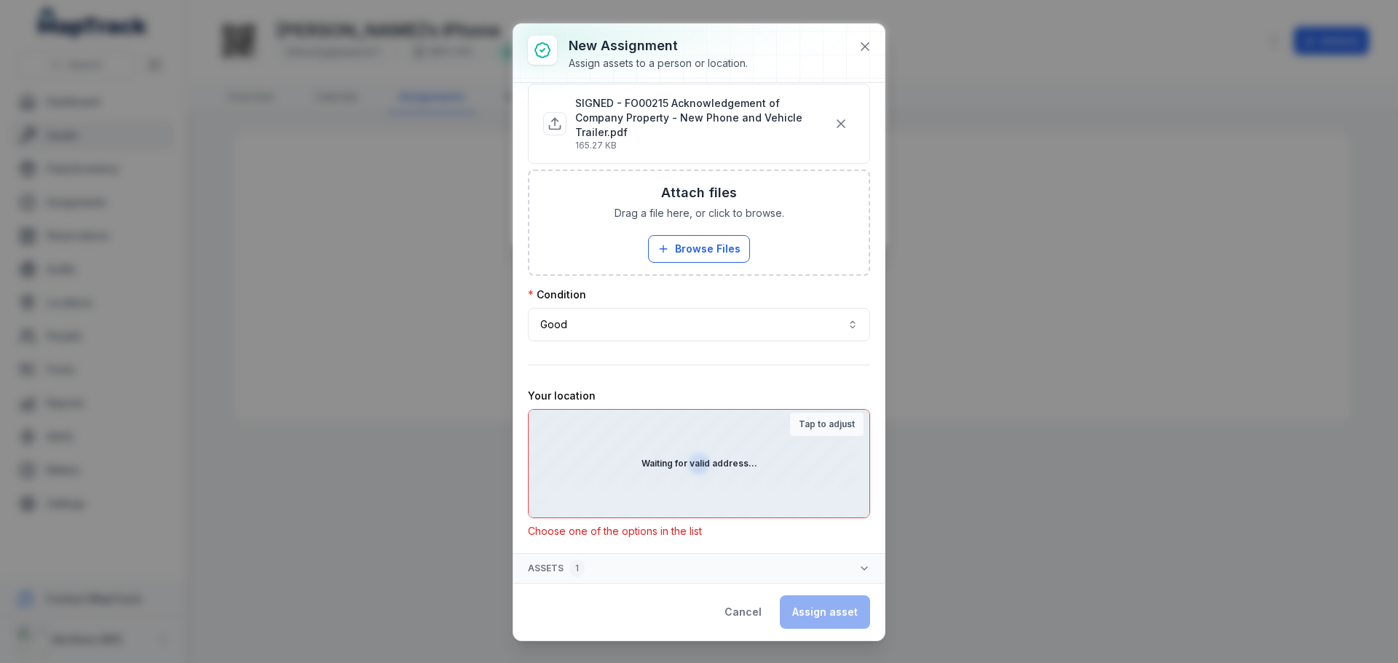
click at [756, 474] on div "Waiting for valid address..." at bounding box center [698, 464] width 341 height 108
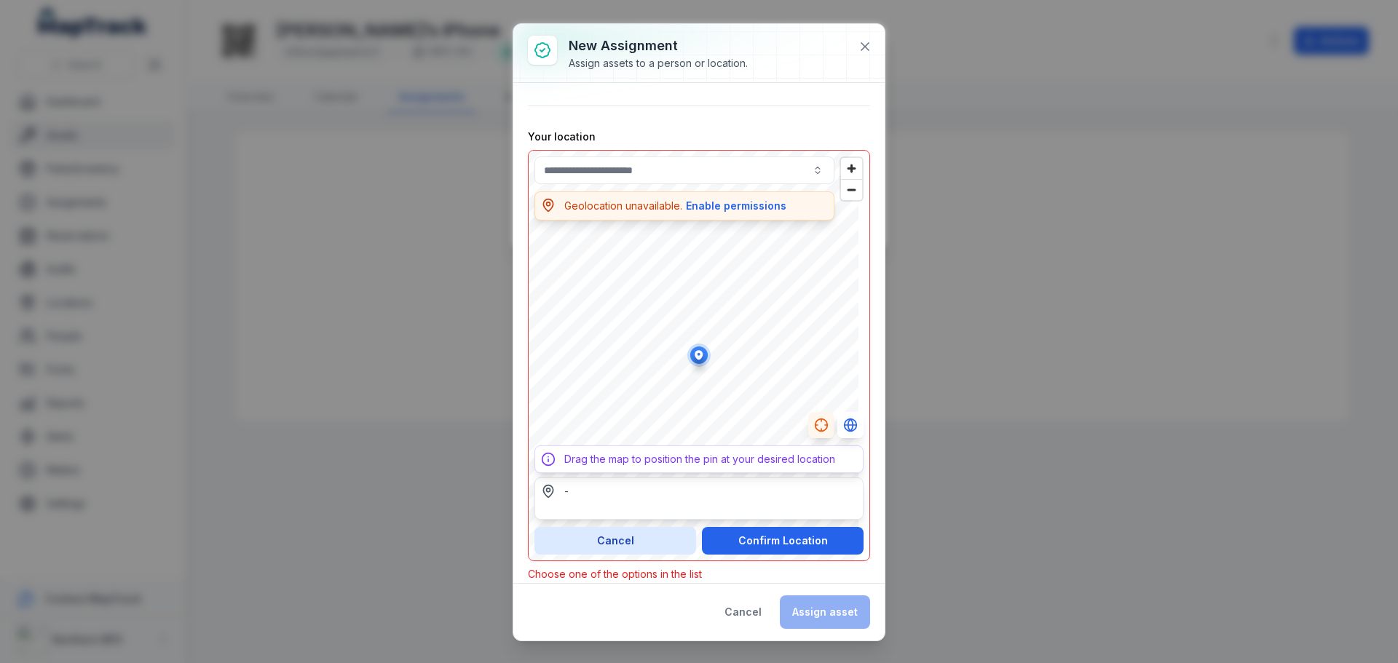
scroll to position [520, 0]
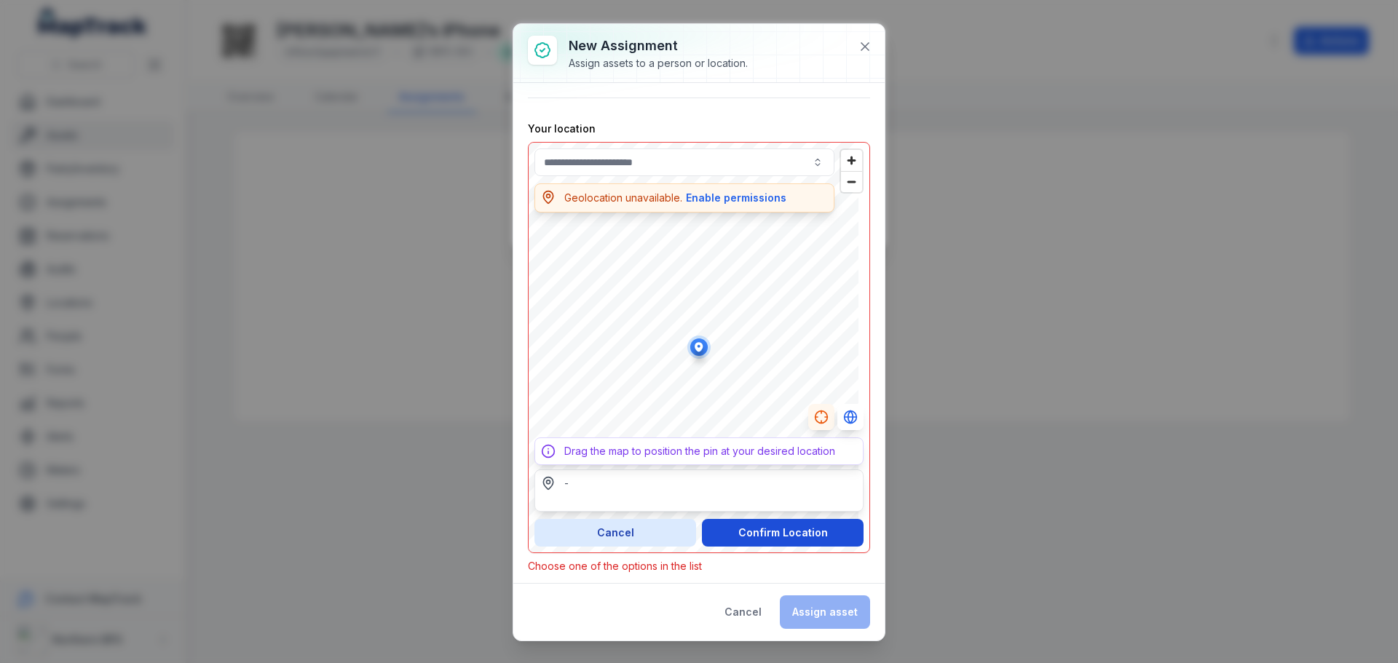
click at [727, 532] on button "Confirm Location" at bounding box center [783, 533] width 162 height 28
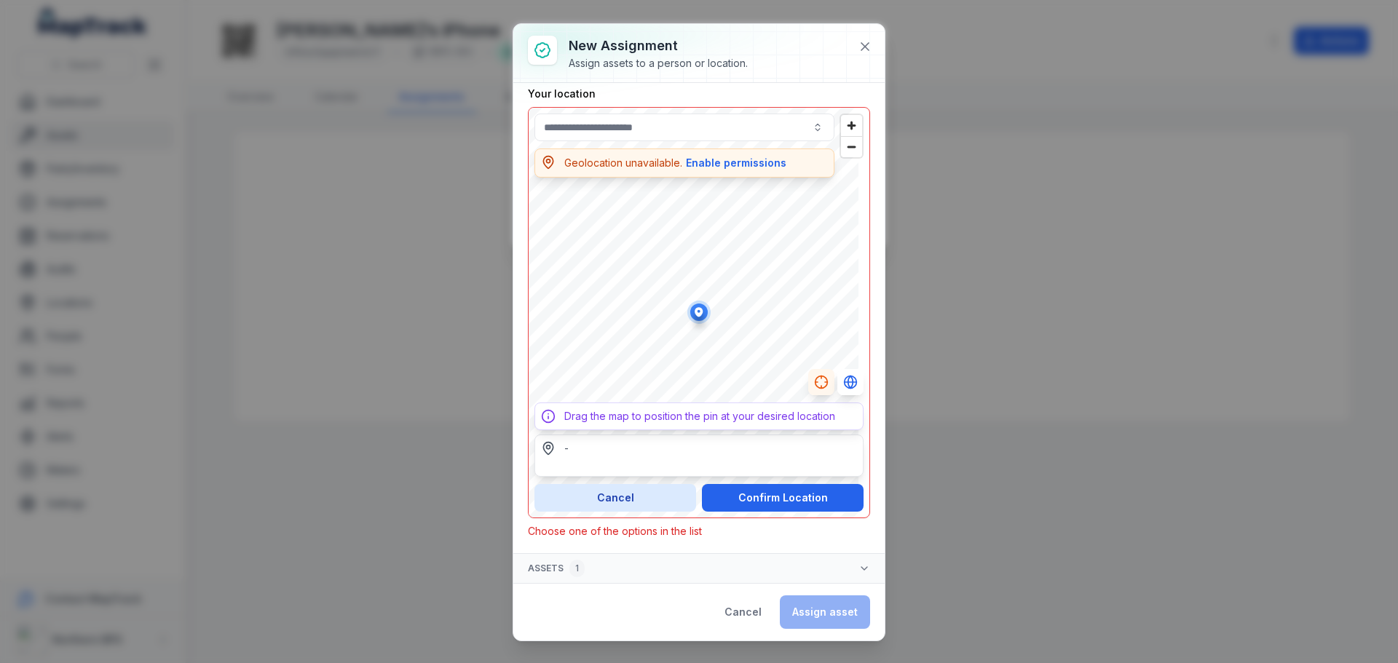
click at [619, 462] on div "-" at bounding box center [698, 456] width 329 height 42
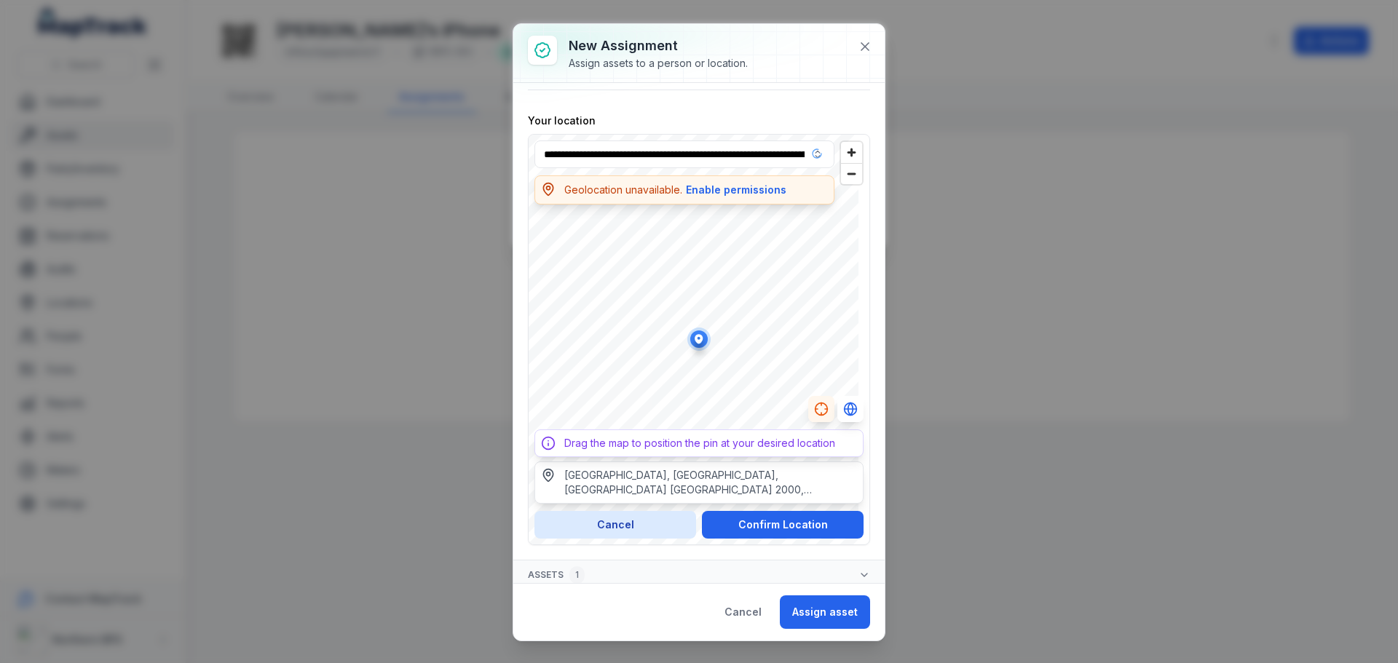
scroll to position [534, 0]
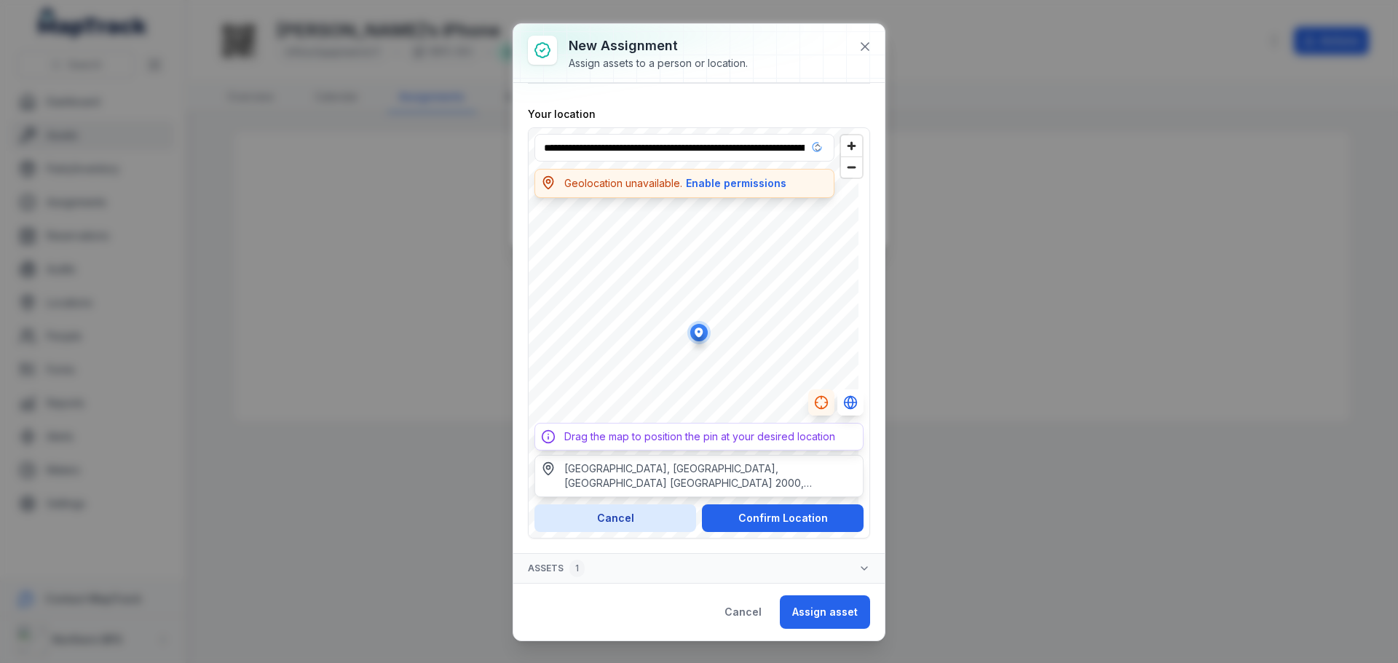
type input "**********"
click at [825, 607] on button "Assign asset" at bounding box center [825, 611] width 90 height 33
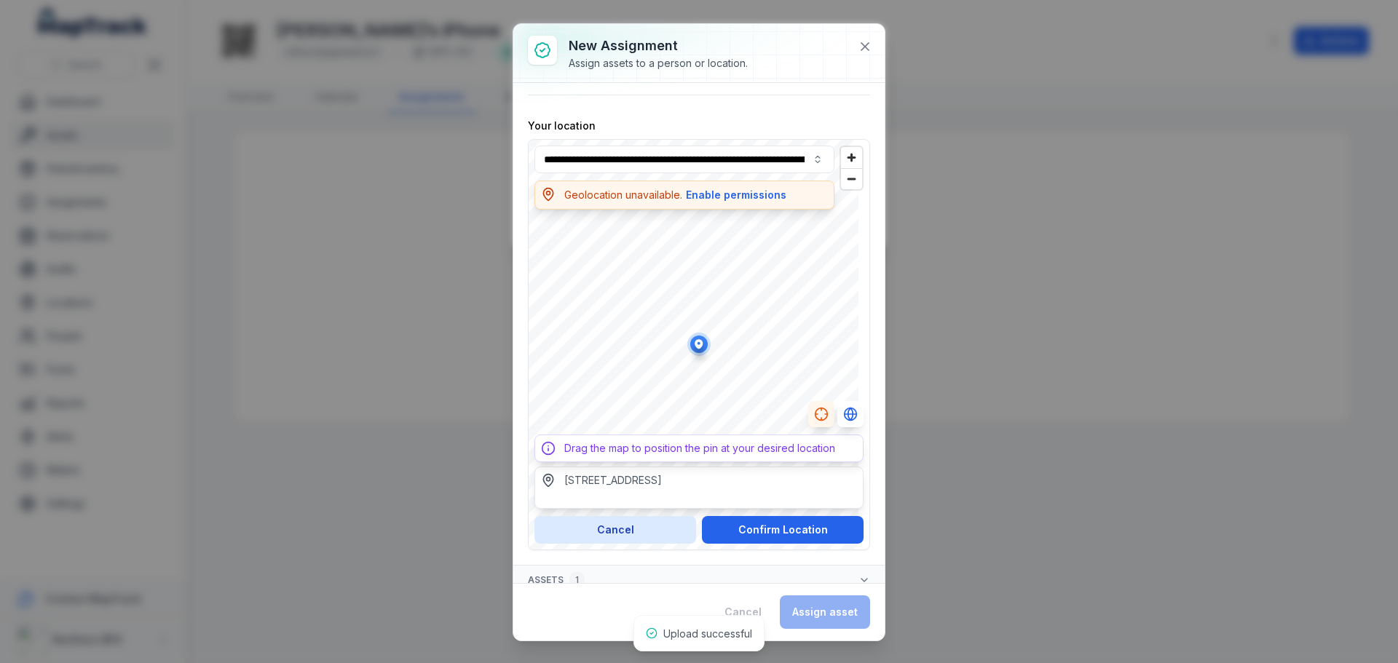
scroll to position [546, 0]
